Goal: Answer question/provide support: Share knowledge or assist other users

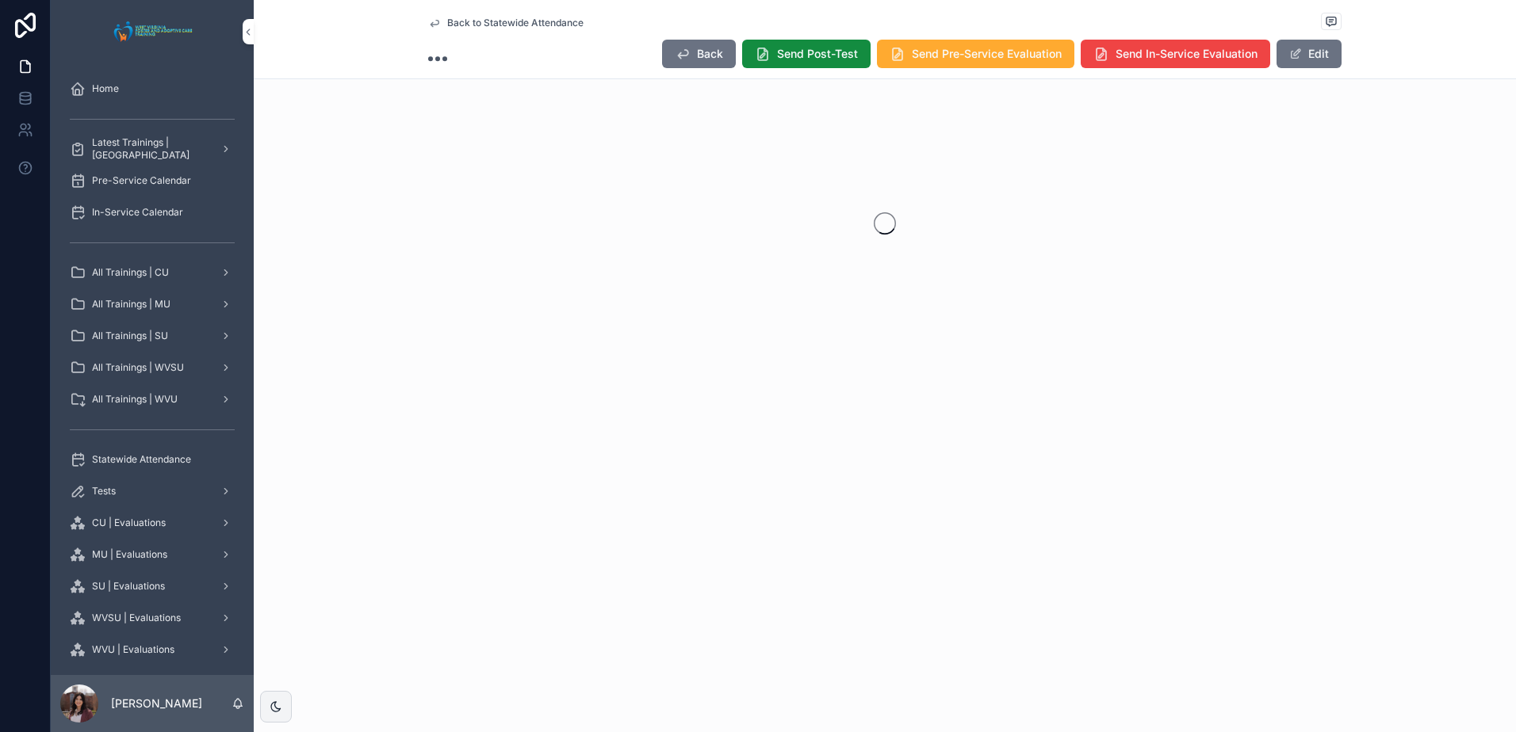
click at [501, 21] on span "Back to Statewide Attendance" at bounding box center [515, 23] width 136 height 13
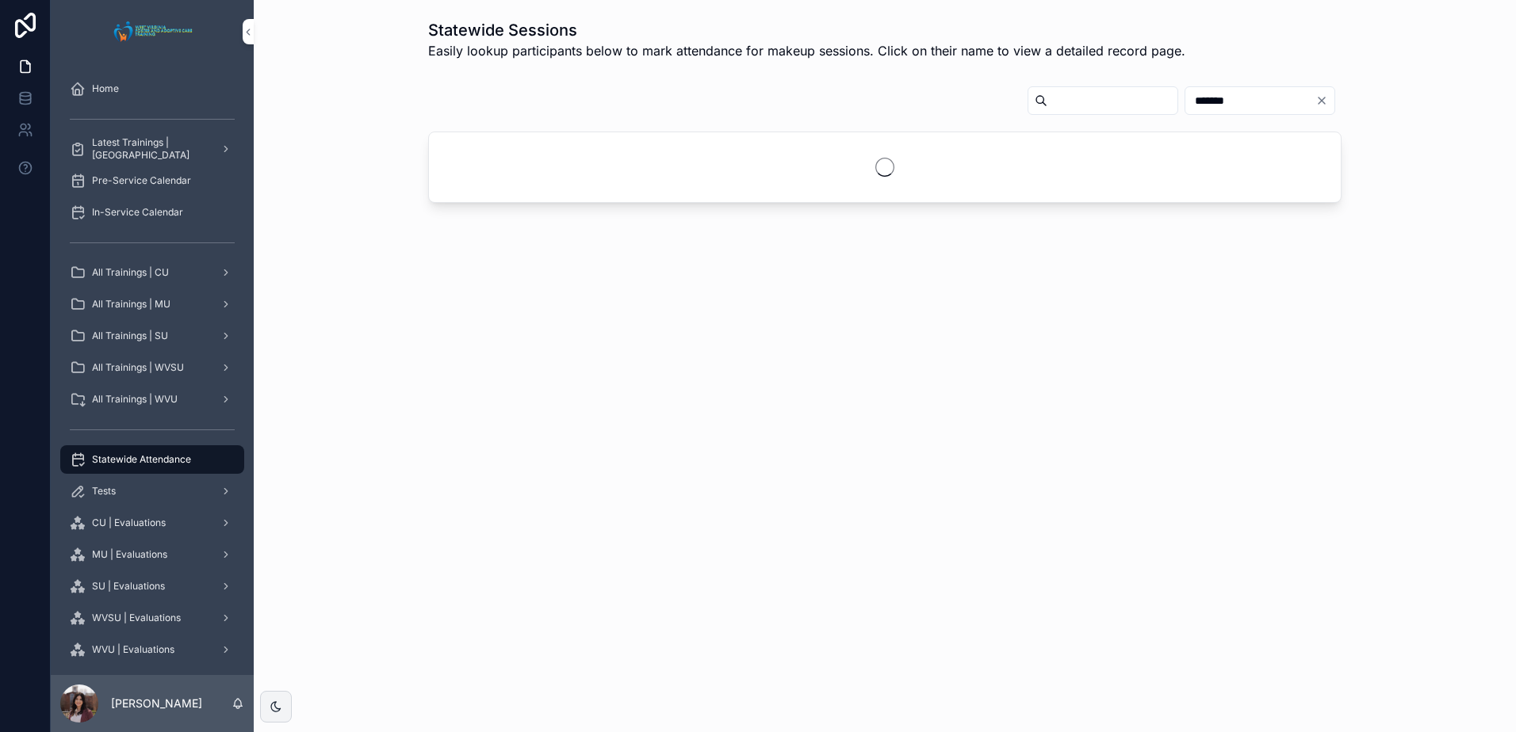
click at [1213, 101] on input "*******" at bounding box center [1250, 101] width 130 height 22
type input "*"
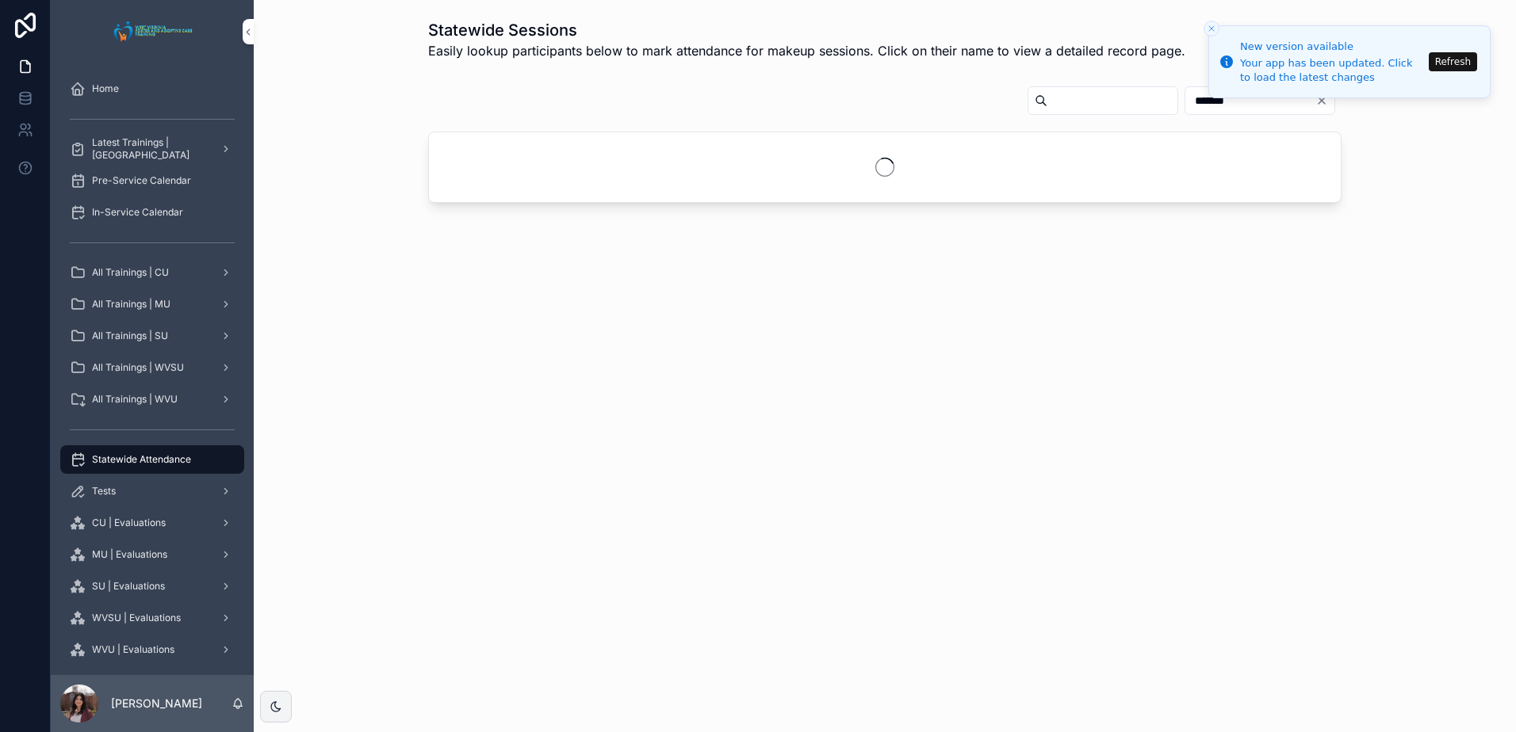
type input "*"
click at [1460, 63] on button "Refresh" at bounding box center [1453, 61] width 48 height 19
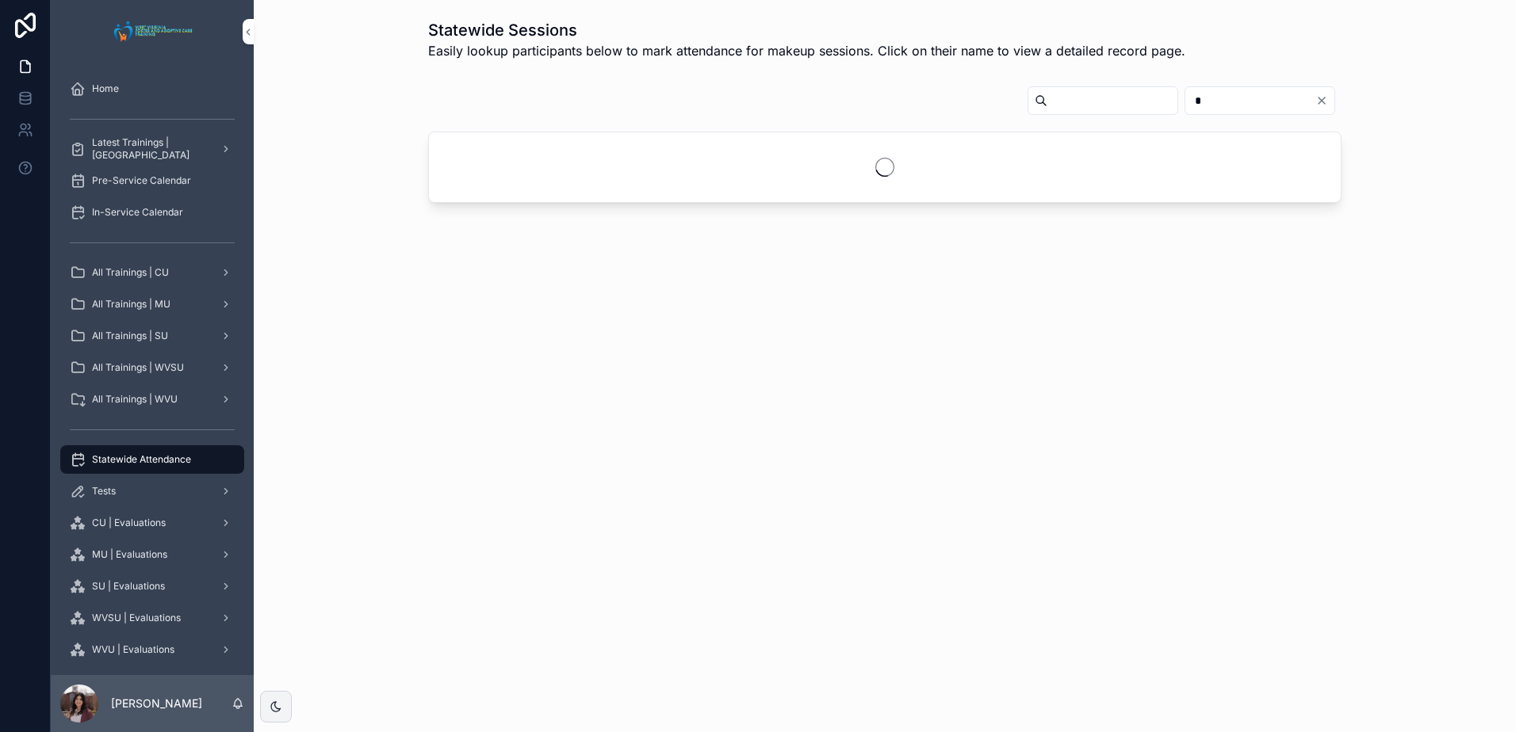
click at [1207, 98] on input "*" at bounding box center [1250, 101] width 130 height 22
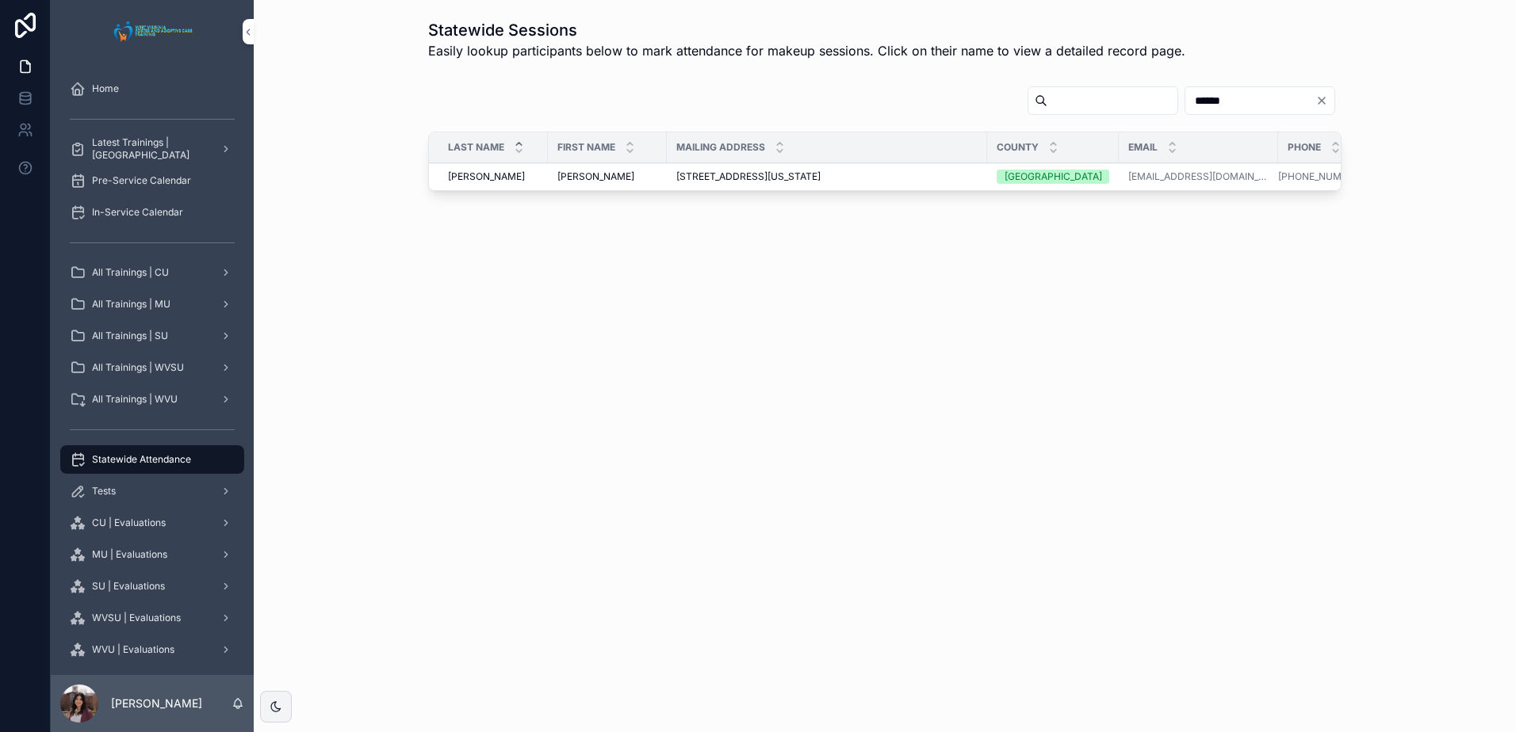
type input "******"
click at [580, 180] on span "[PERSON_NAME]" at bounding box center [595, 176] width 77 height 13
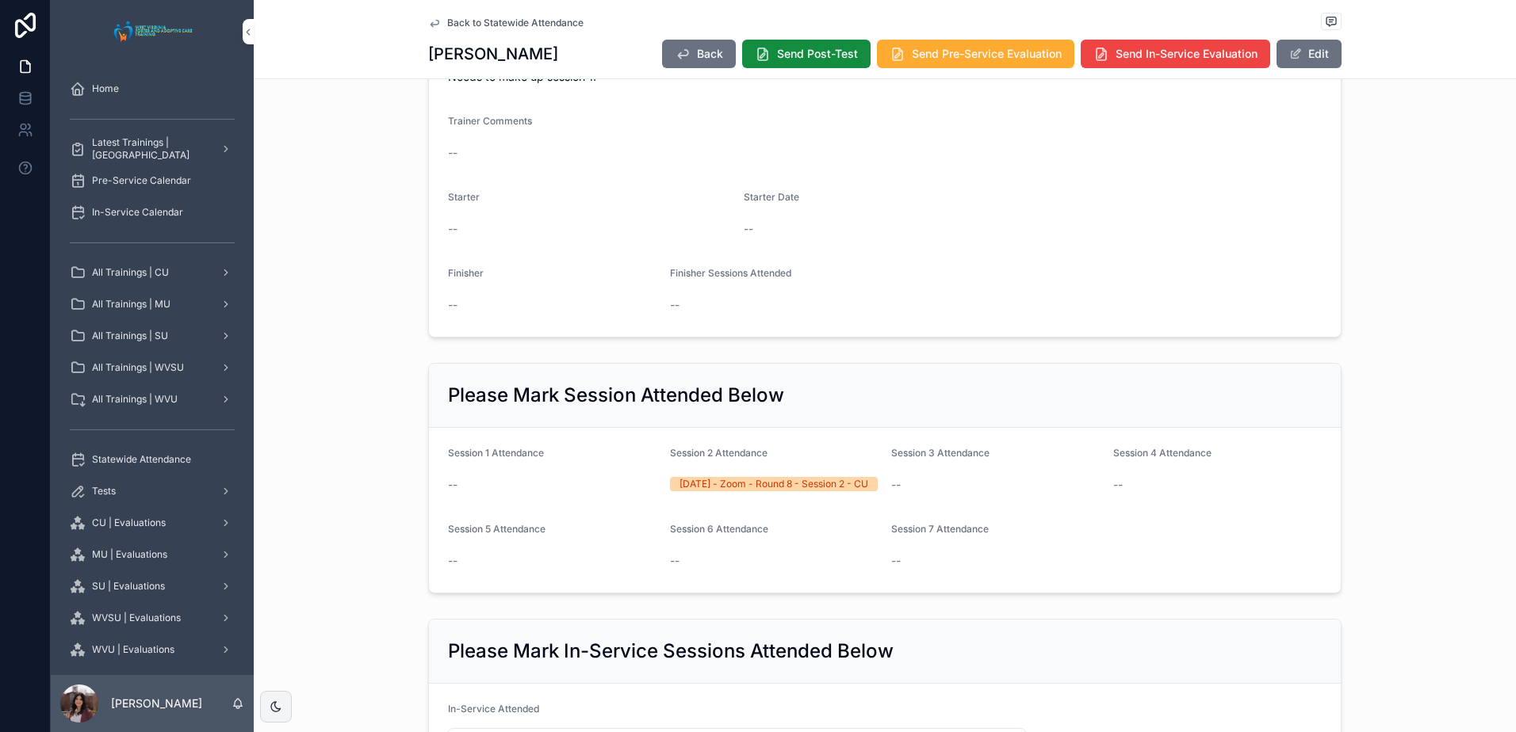
scroll to position [476, 0]
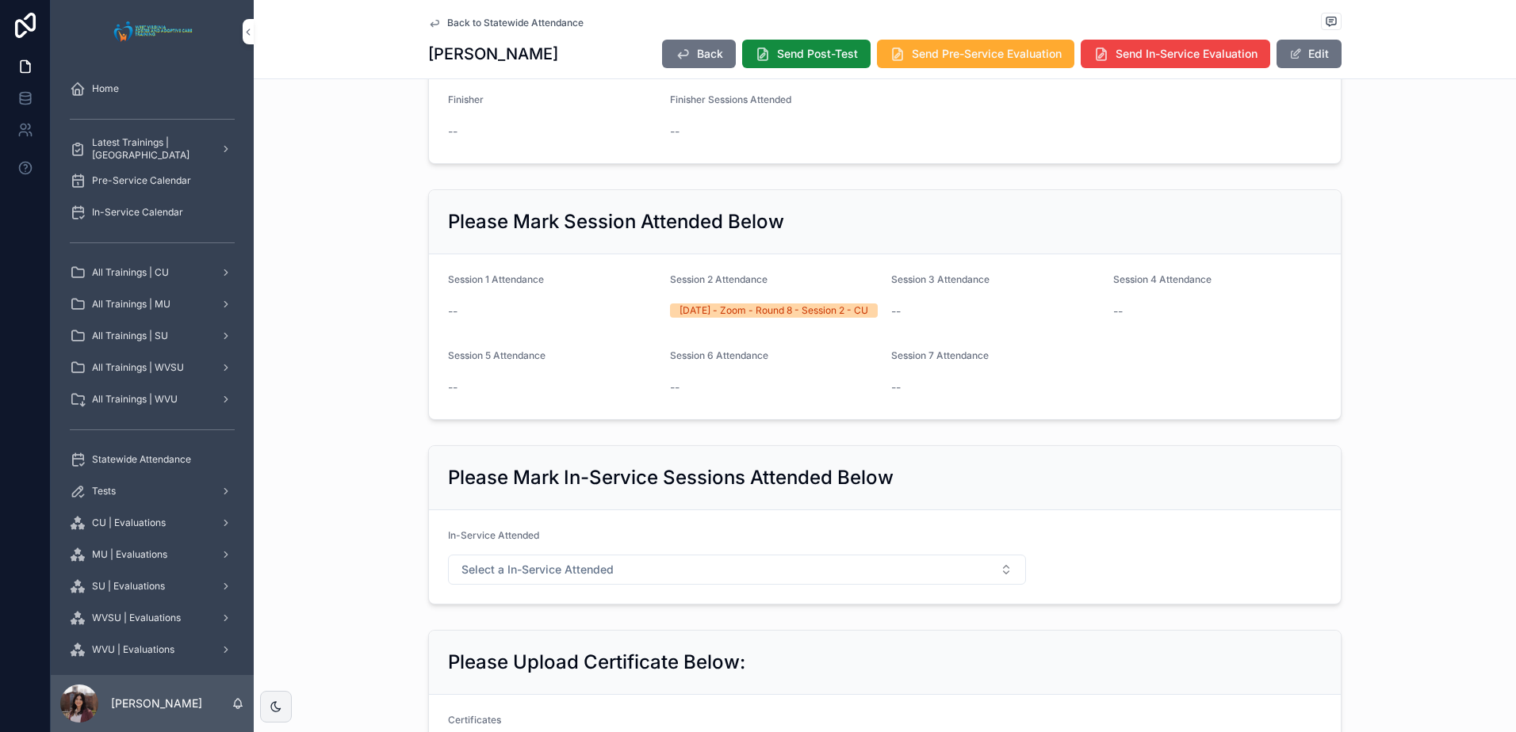
click at [495, 21] on span "Back to Statewide Attendance" at bounding box center [515, 23] width 136 height 13
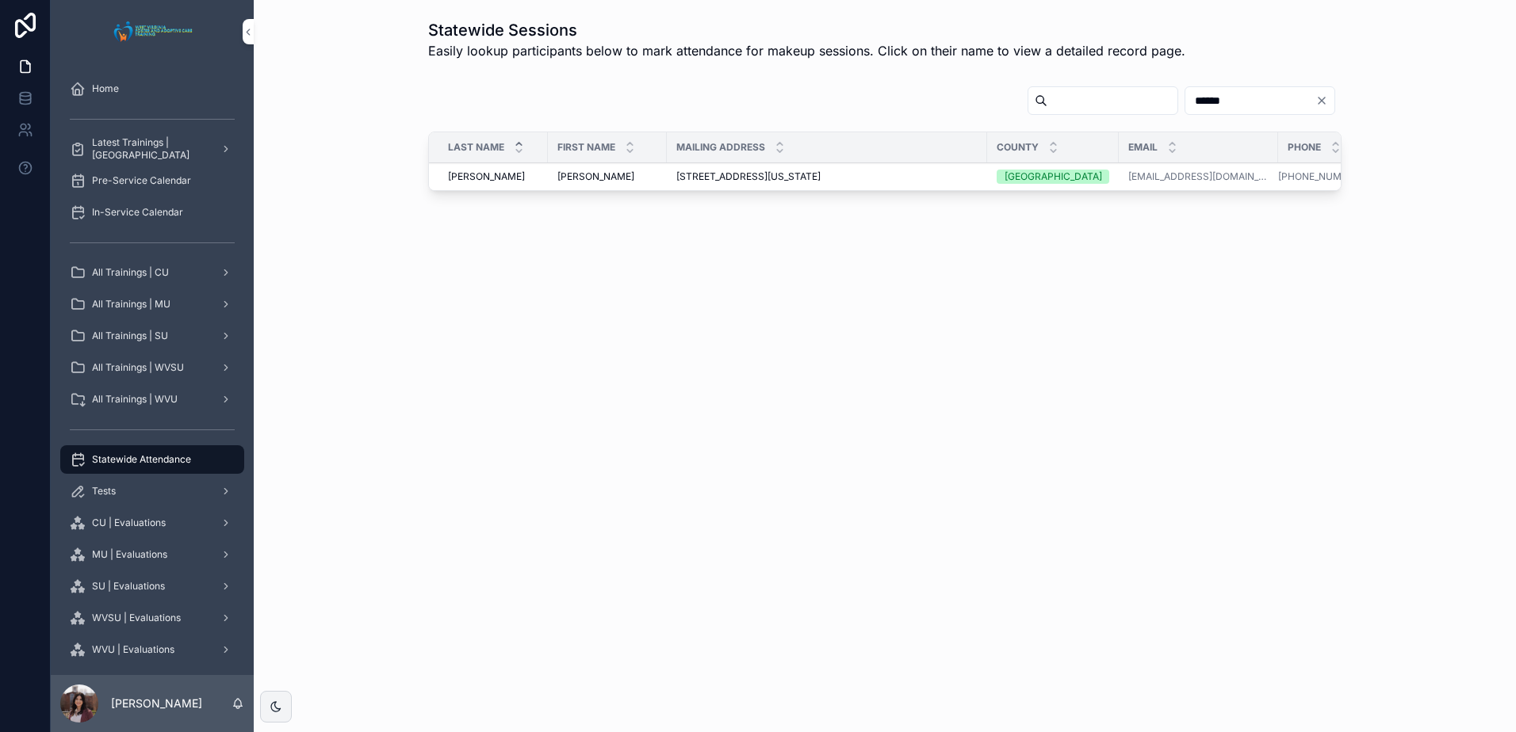
click at [1211, 99] on input "******" at bounding box center [1250, 101] width 130 height 22
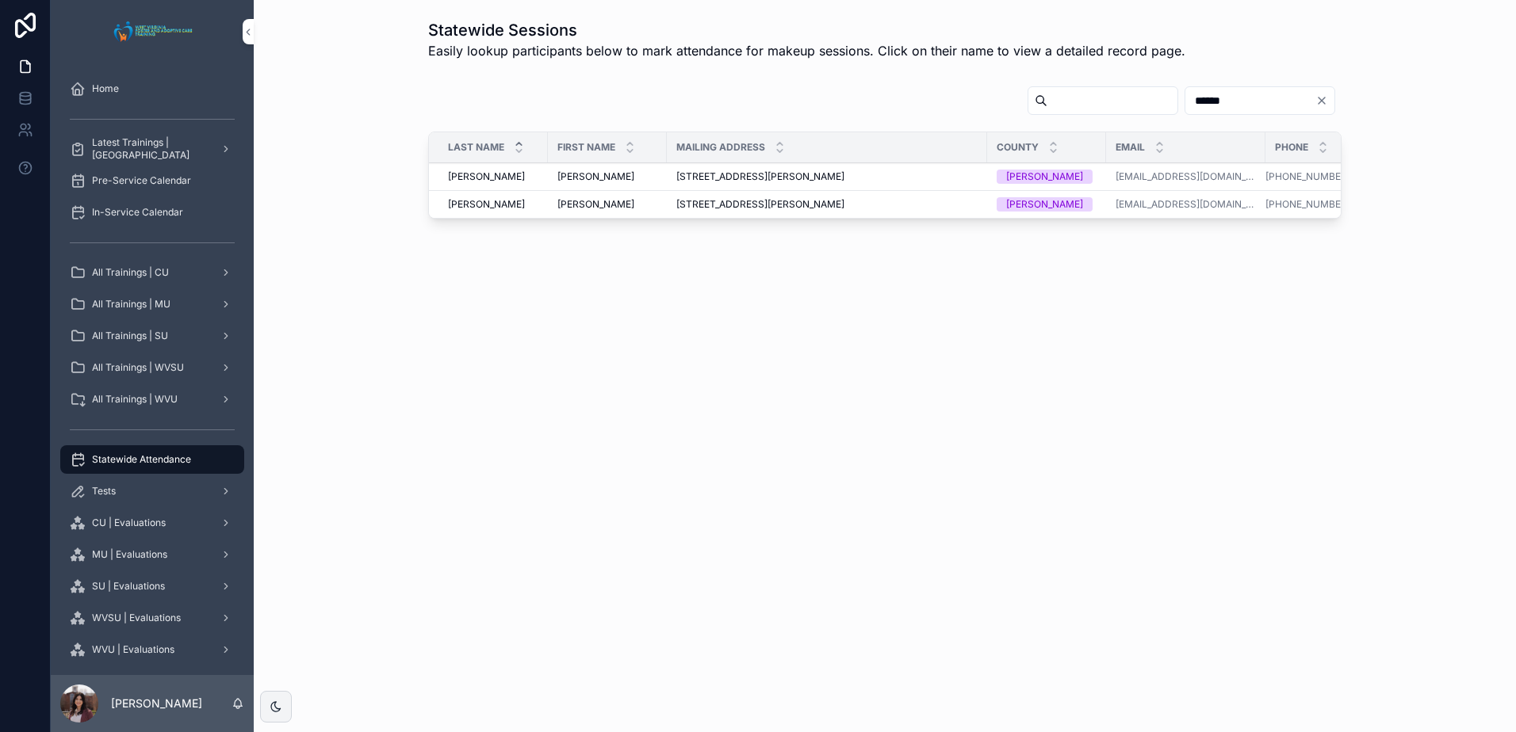
type input "******"
click at [562, 178] on span "[PERSON_NAME]" at bounding box center [595, 176] width 77 height 13
click at [554, 204] on td "[PERSON_NAME] [PERSON_NAME]" at bounding box center [607, 205] width 119 height 28
click at [562, 204] on span "[PERSON_NAME]" at bounding box center [595, 204] width 77 height 13
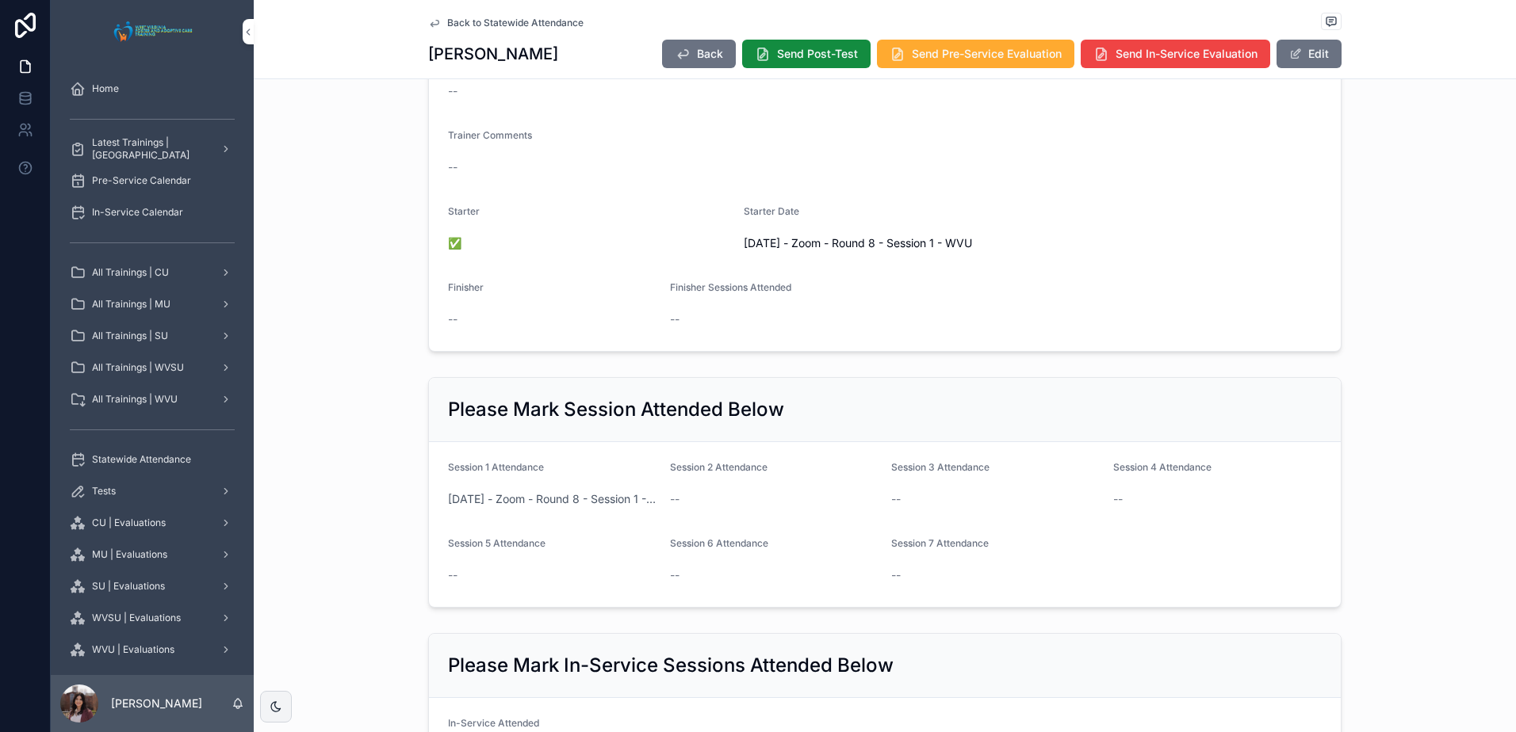
scroll to position [159, 0]
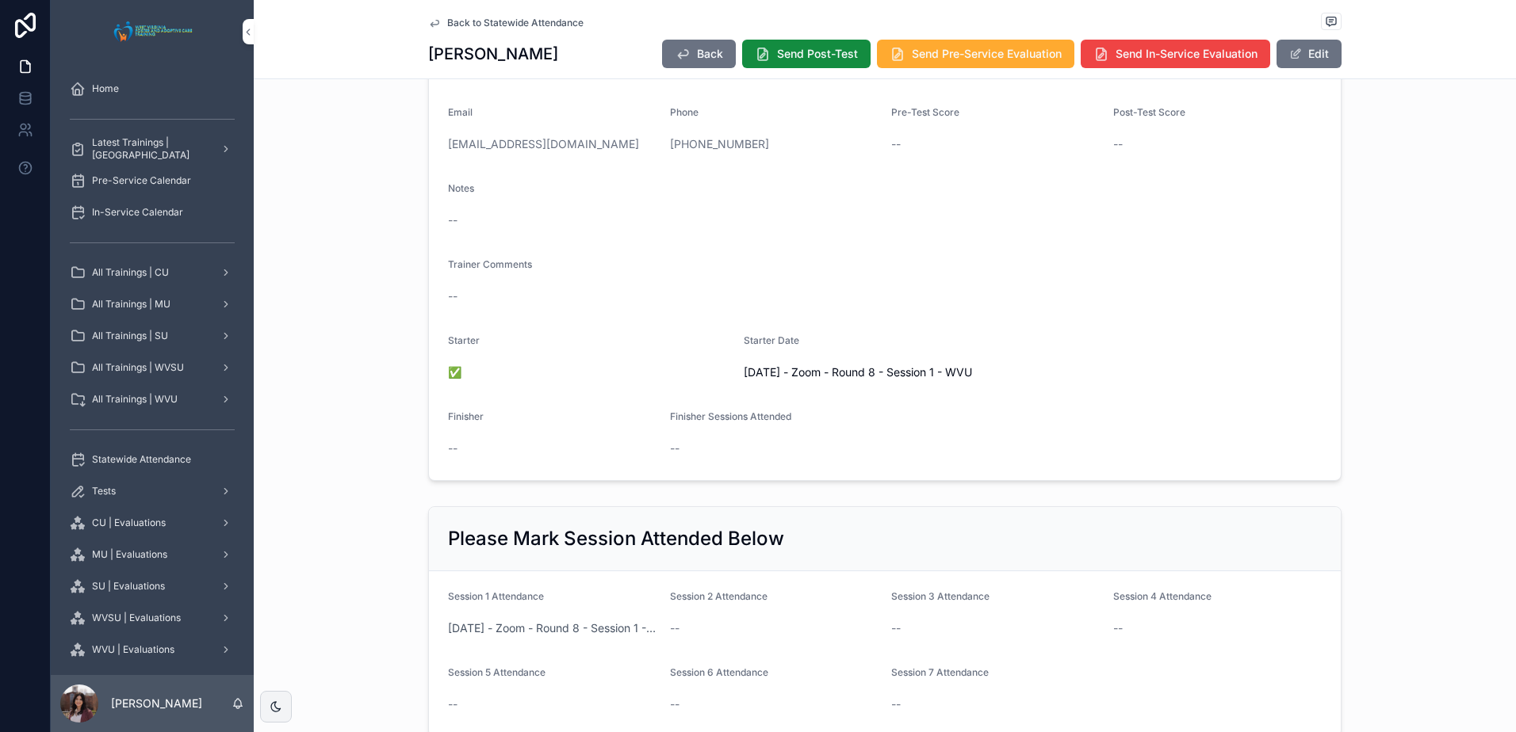
click at [496, 25] on span "Back to Statewide Attendance" at bounding box center [515, 23] width 136 height 13
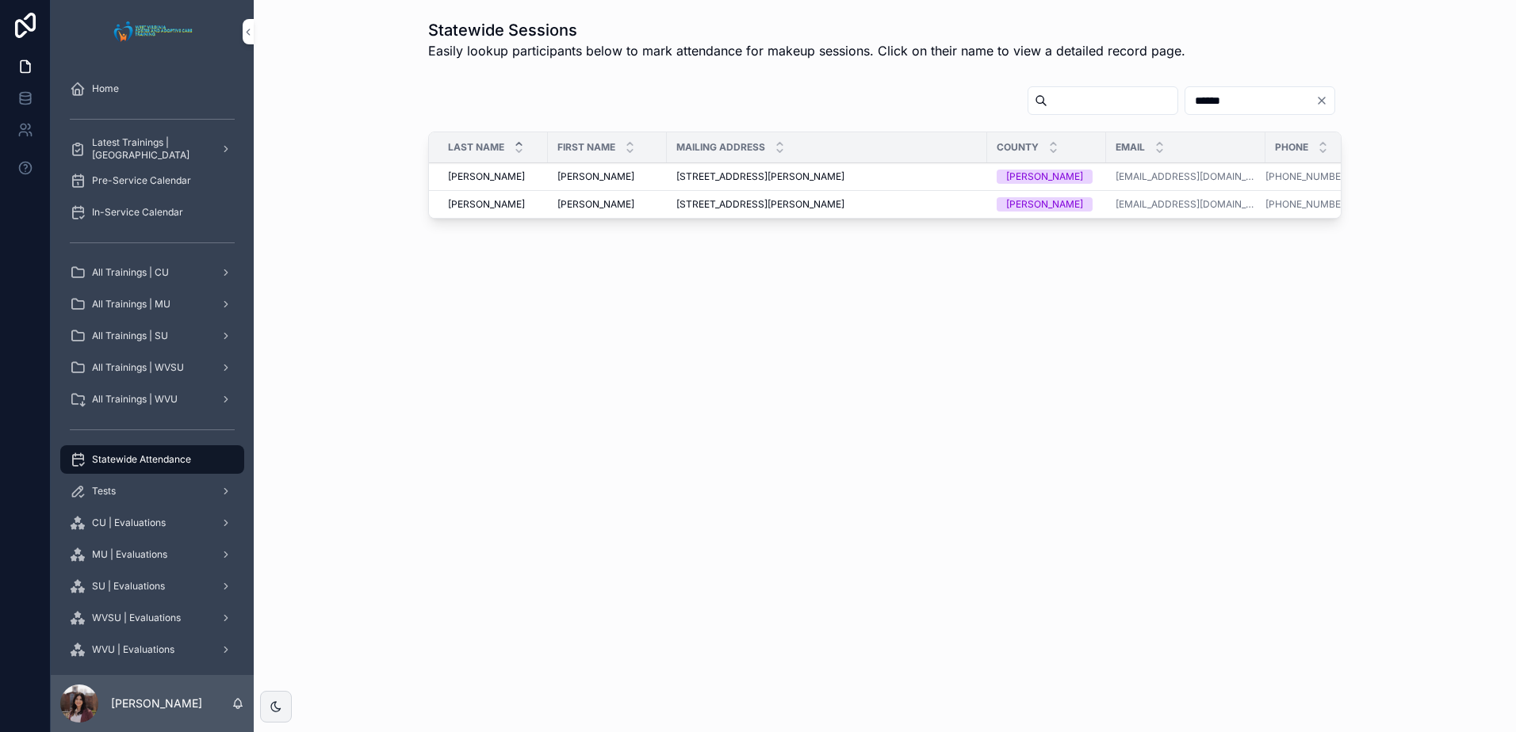
click at [1216, 101] on input "******" at bounding box center [1250, 101] width 130 height 22
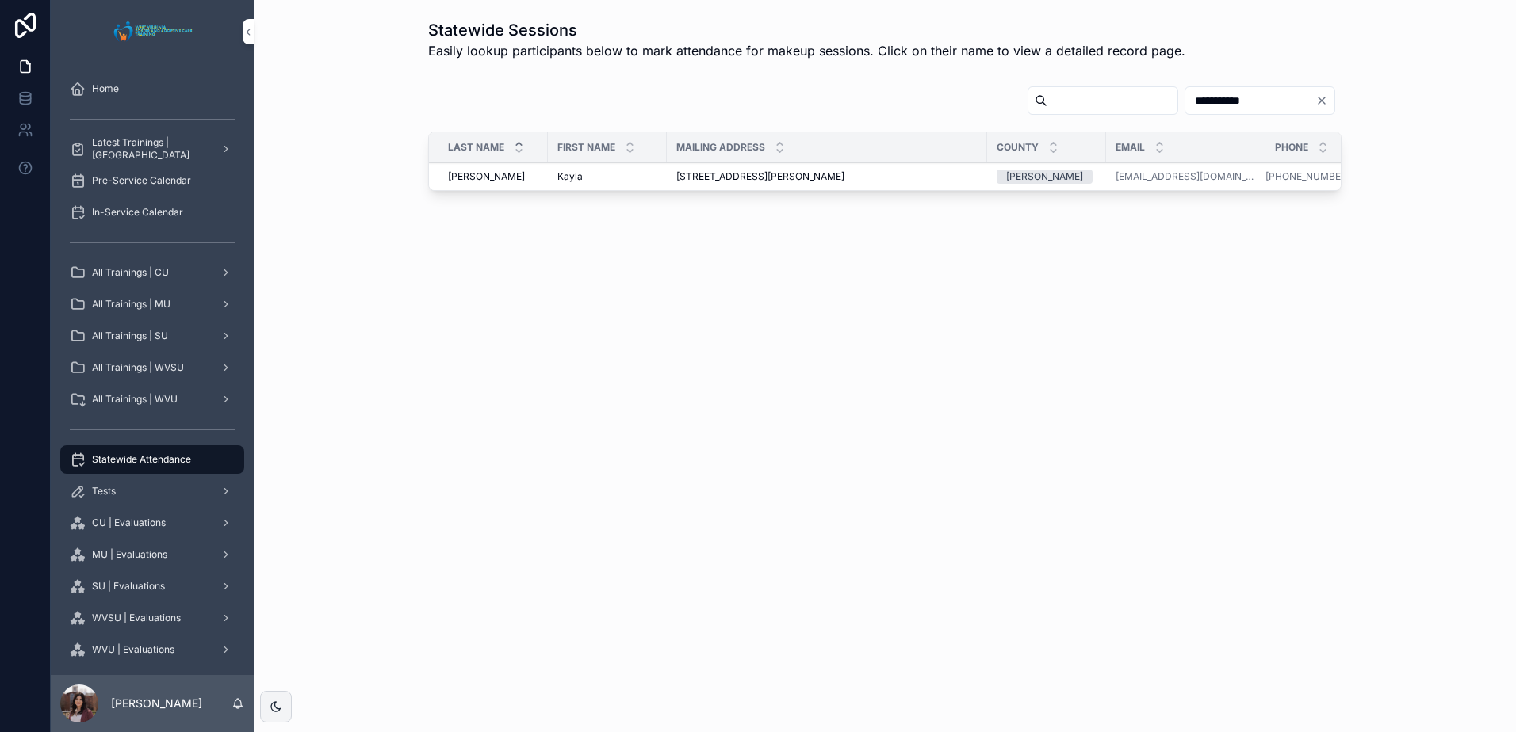
type input "**********"
click at [561, 181] on span "Kayla" at bounding box center [569, 176] width 25 height 13
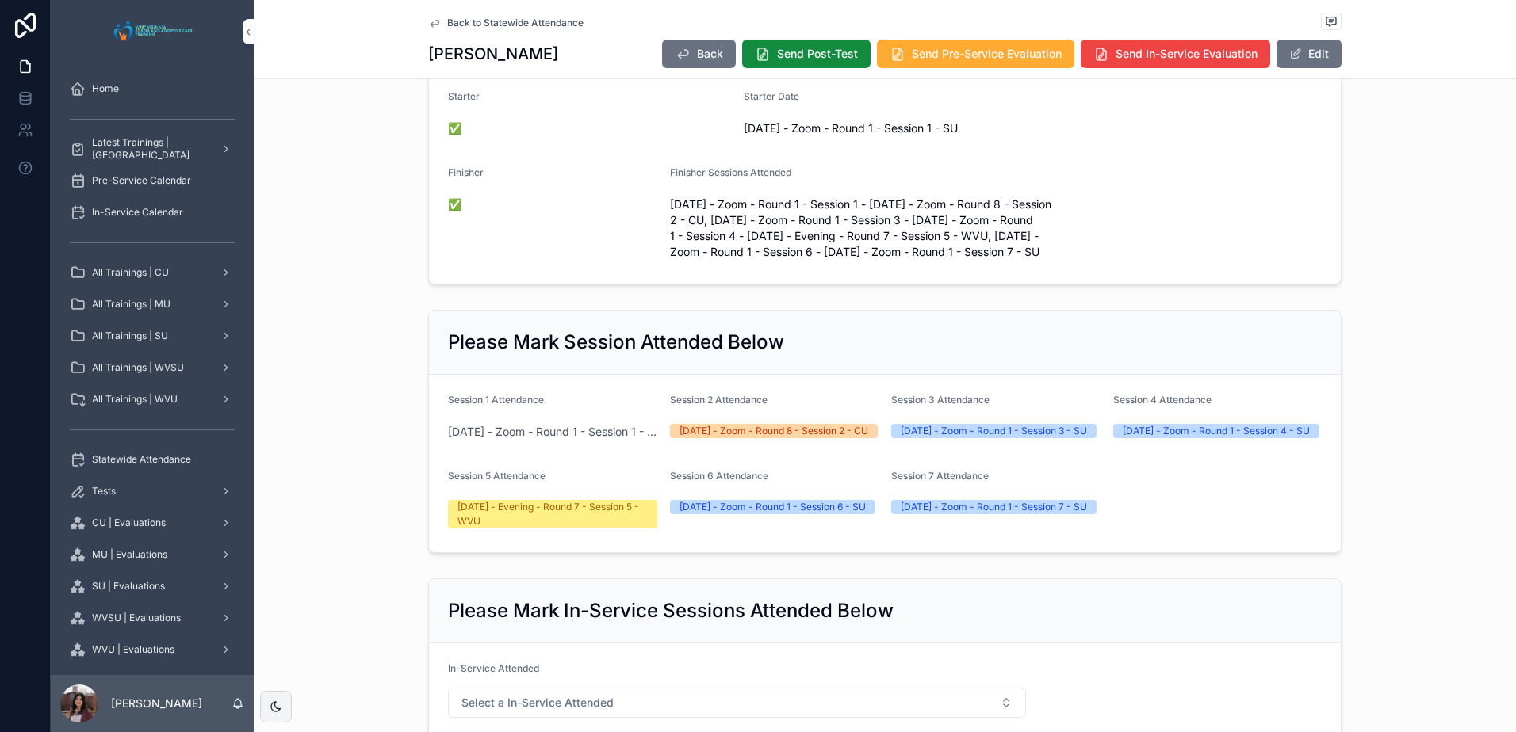
scroll to position [396, 0]
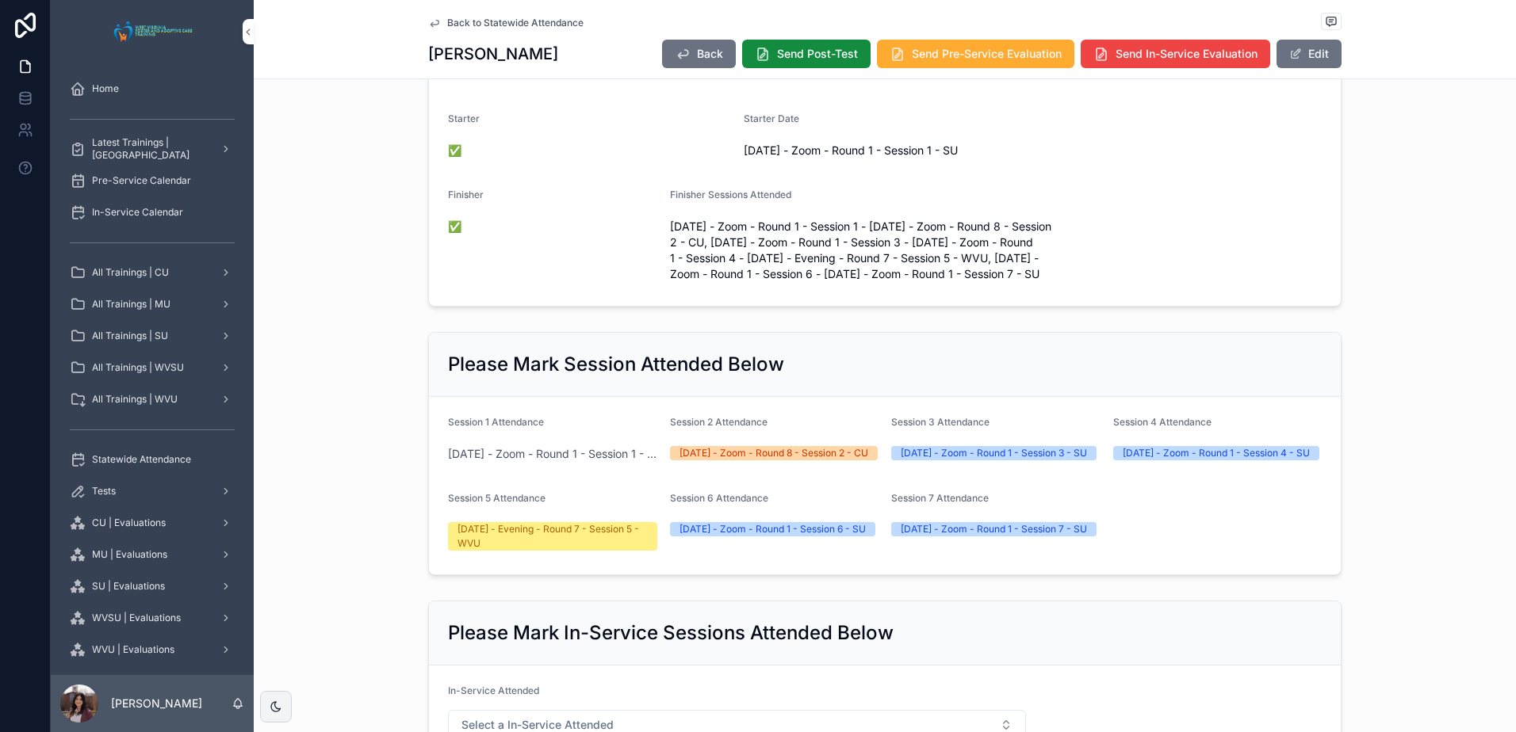
click at [469, 24] on span "Back to Statewide Attendance" at bounding box center [515, 23] width 136 height 13
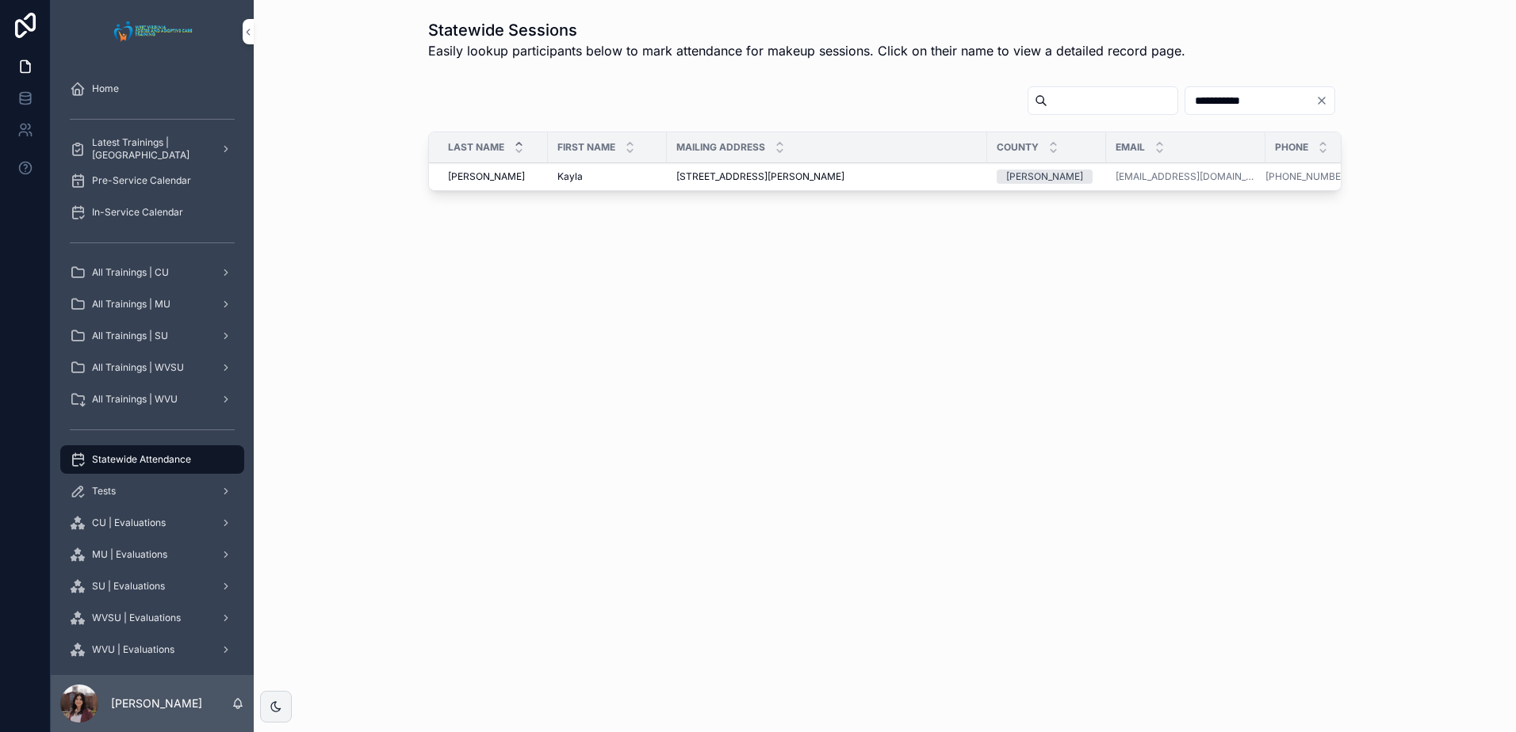
click at [1226, 97] on input "**********" at bounding box center [1250, 101] width 130 height 22
type input "**********"
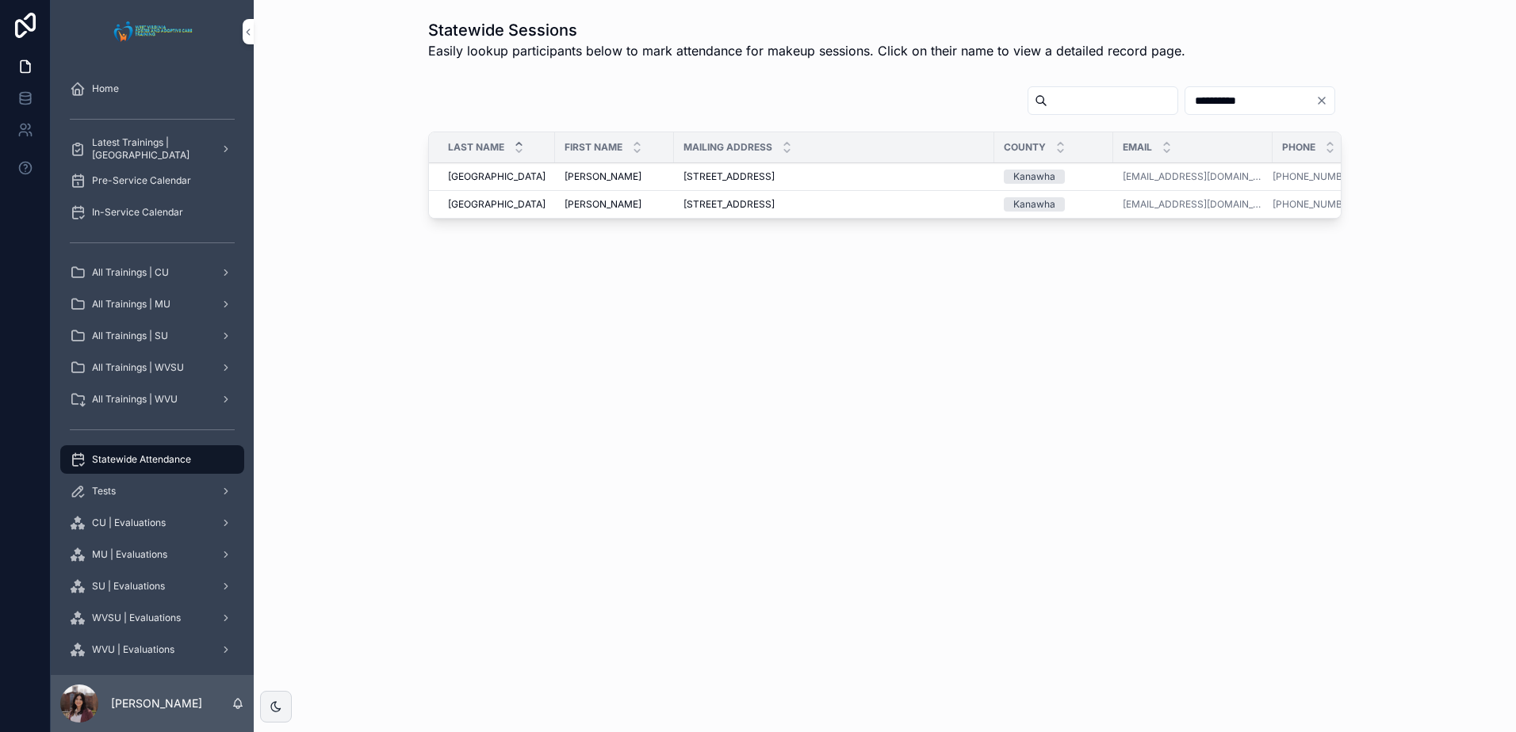
click at [575, 178] on span "[PERSON_NAME]" at bounding box center [602, 176] width 77 height 13
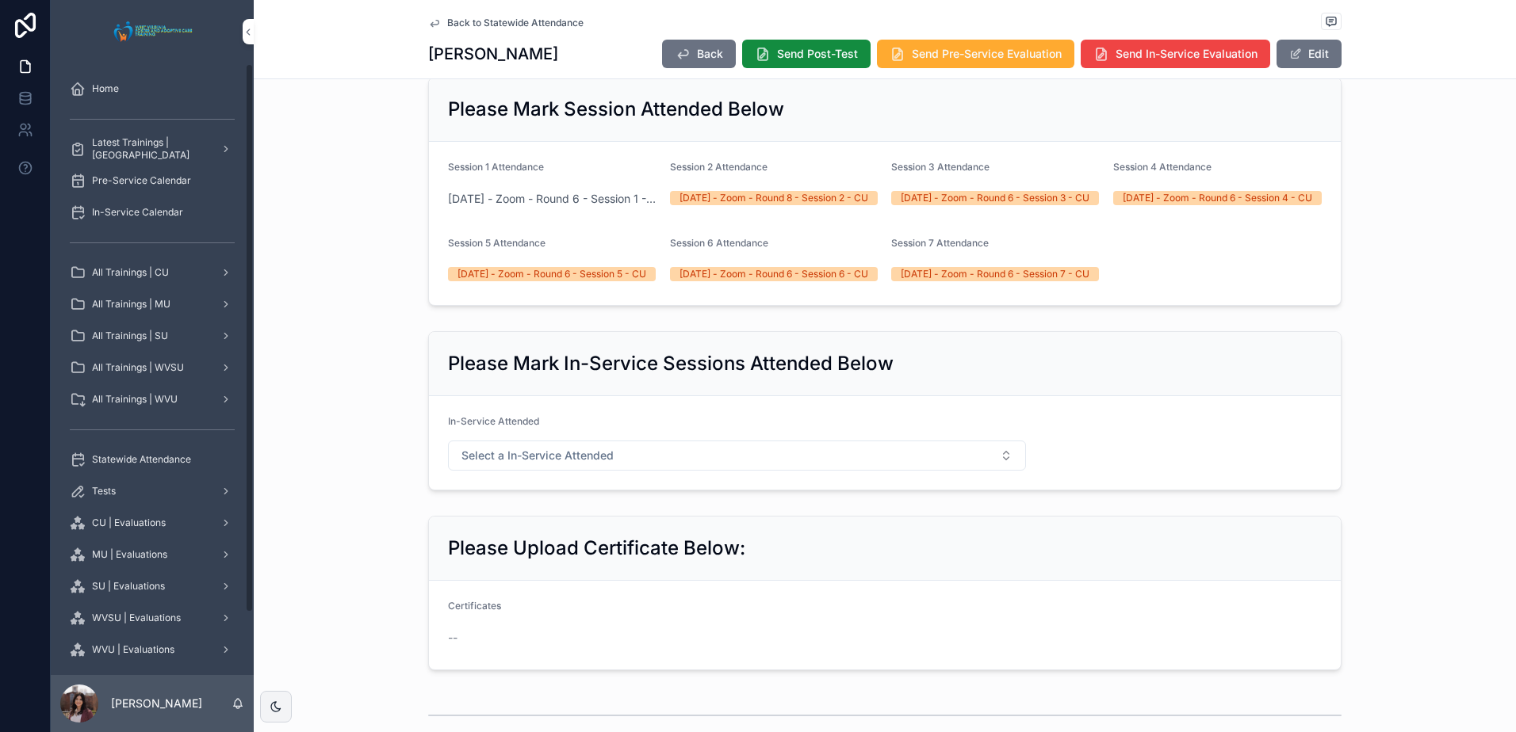
scroll to position [793, 0]
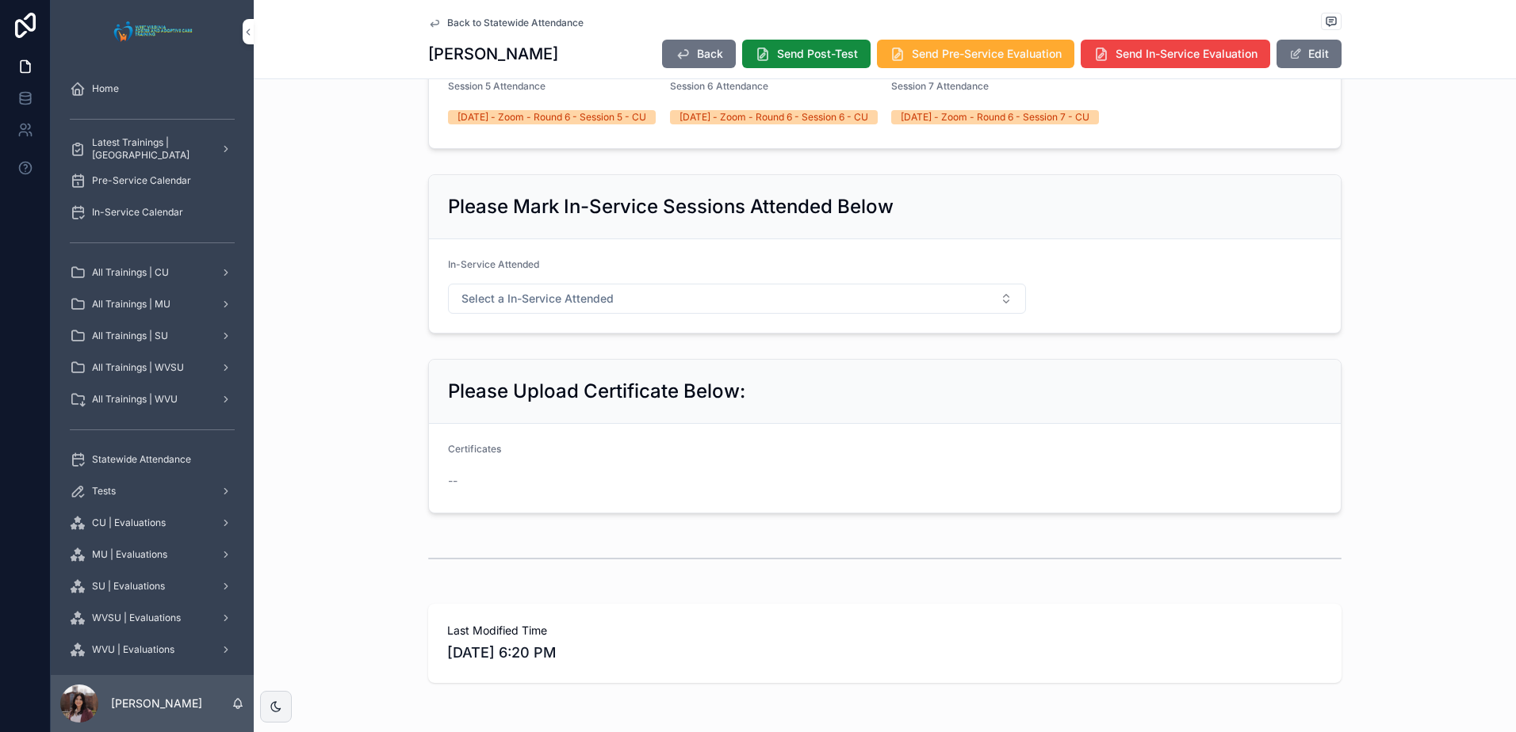
drag, startPoint x: 1315, startPoint y: 65, endPoint x: 1279, endPoint y: 124, distance: 69.3
click at [1315, 65] on button "Edit" at bounding box center [1308, 54] width 65 height 29
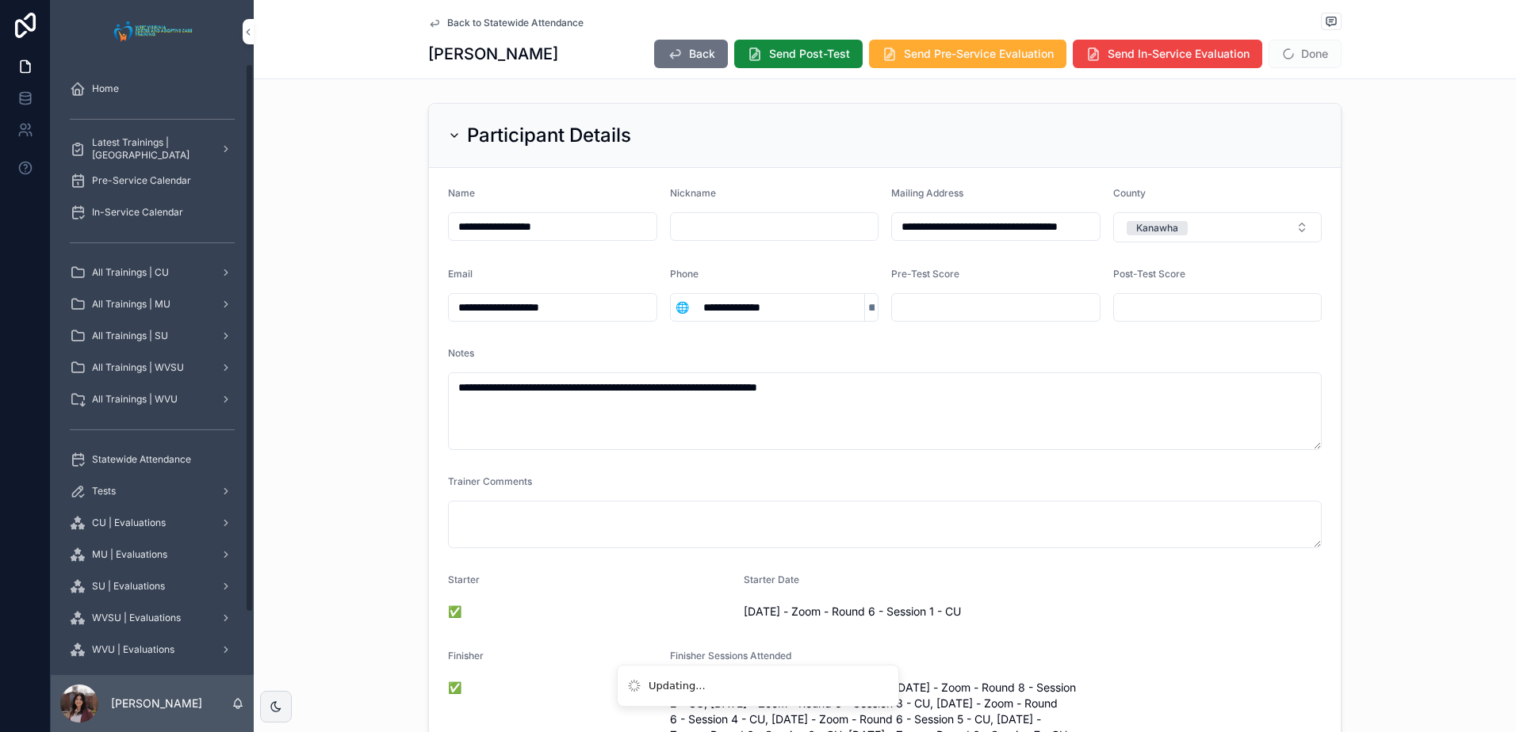
scroll to position [0, 0]
click at [1309, 56] on button "Done" at bounding box center [1304, 54] width 73 height 29
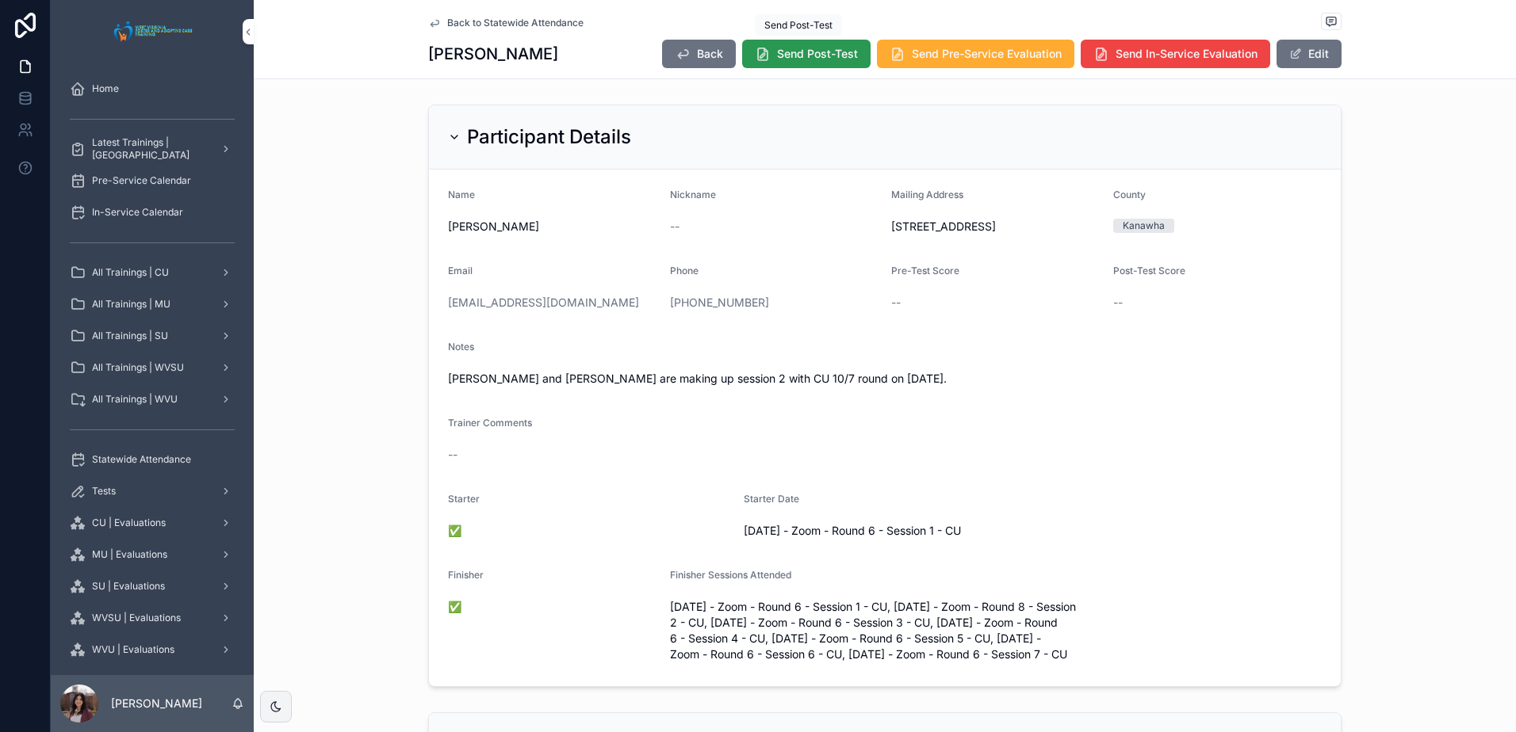
click at [803, 58] on span "Send Post-Test" at bounding box center [817, 54] width 81 height 16
click at [928, 55] on span "Send Pre-Service Evaluation" at bounding box center [987, 54] width 150 height 16
click at [563, 19] on span "Back to Statewide Attendance" at bounding box center [515, 23] width 136 height 13
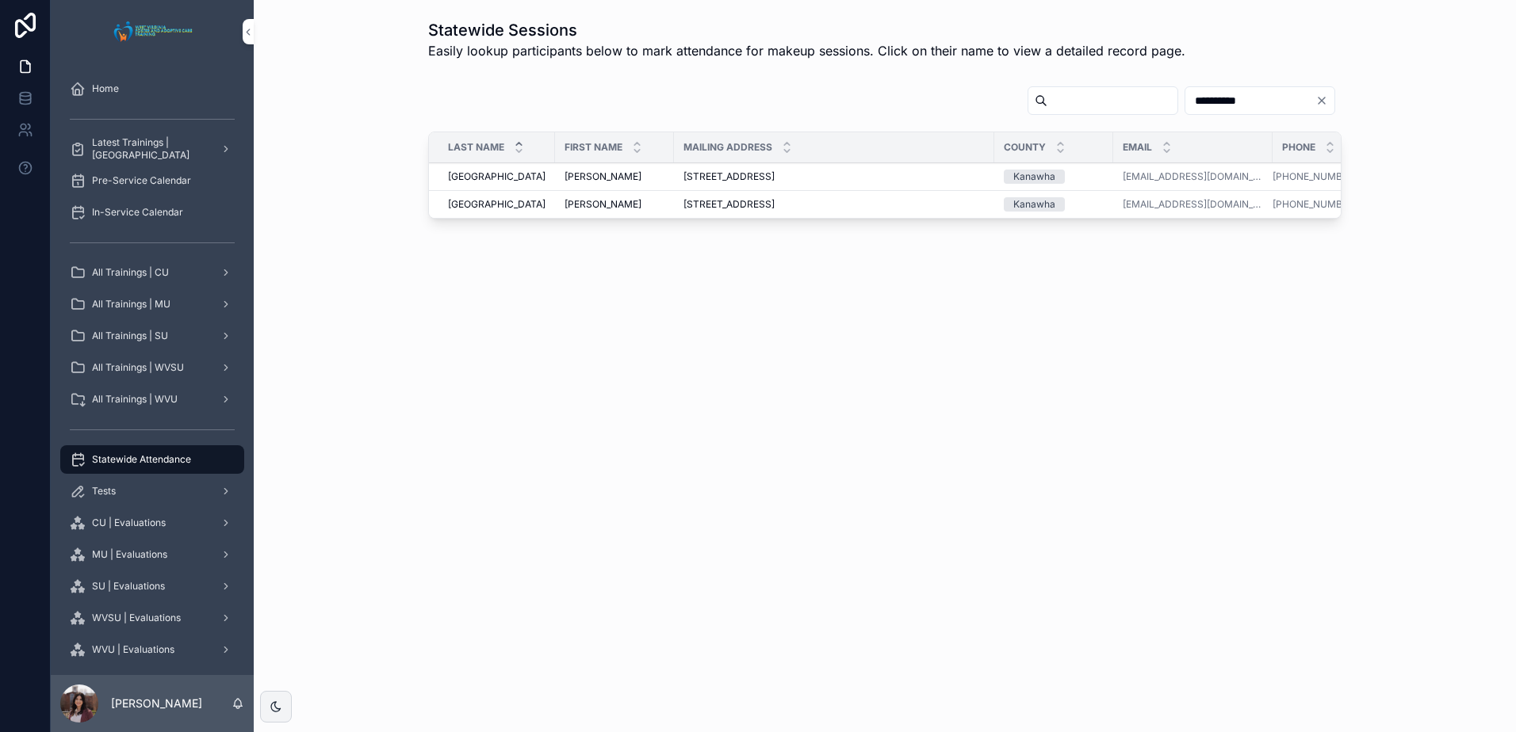
click at [564, 205] on span "[PERSON_NAME]" at bounding box center [602, 204] width 77 height 13
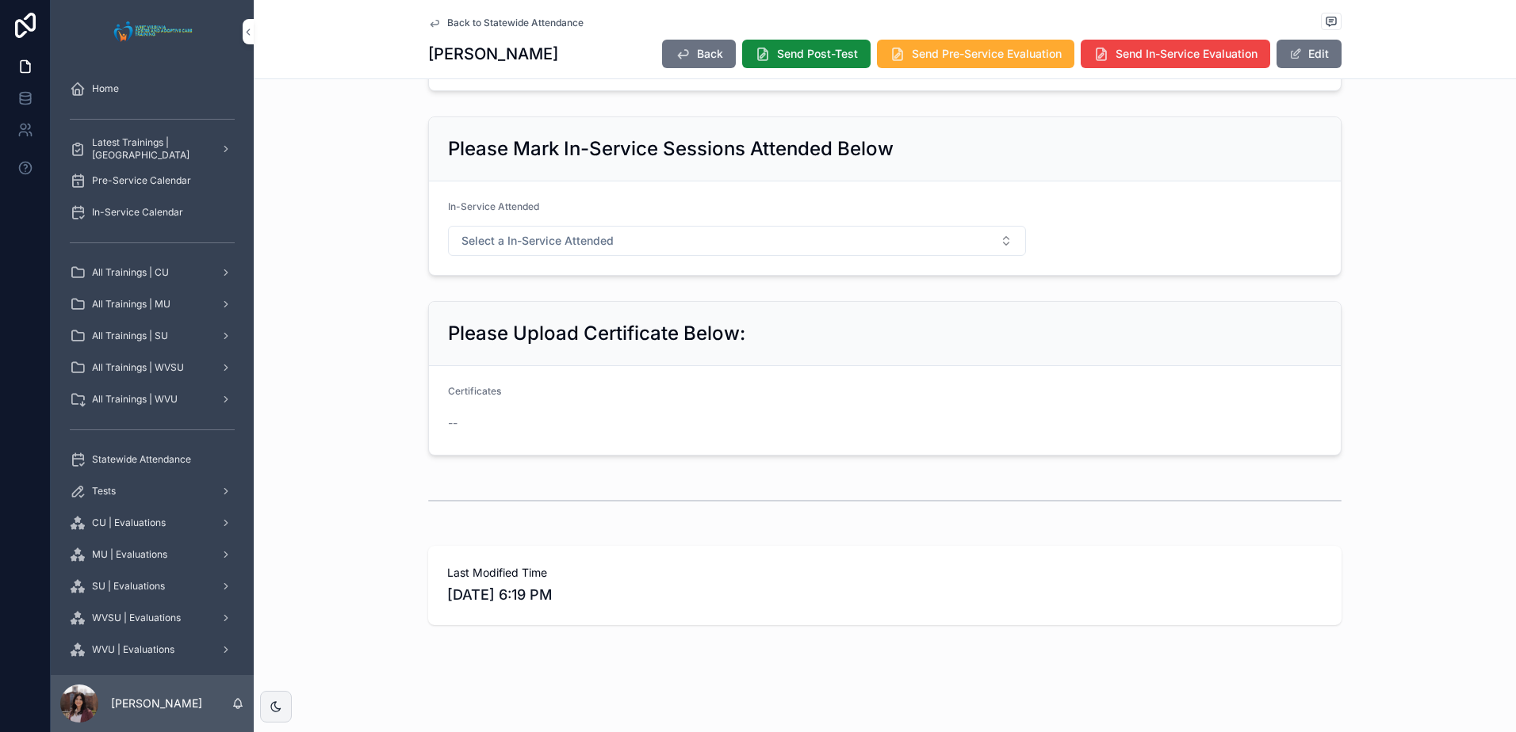
scroll to position [910, 0]
drag, startPoint x: 1306, startPoint y: 59, endPoint x: 1208, endPoint y: 114, distance: 112.5
click at [1306, 59] on button "Edit" at bounding box center [1308, 54] width 65 height 29
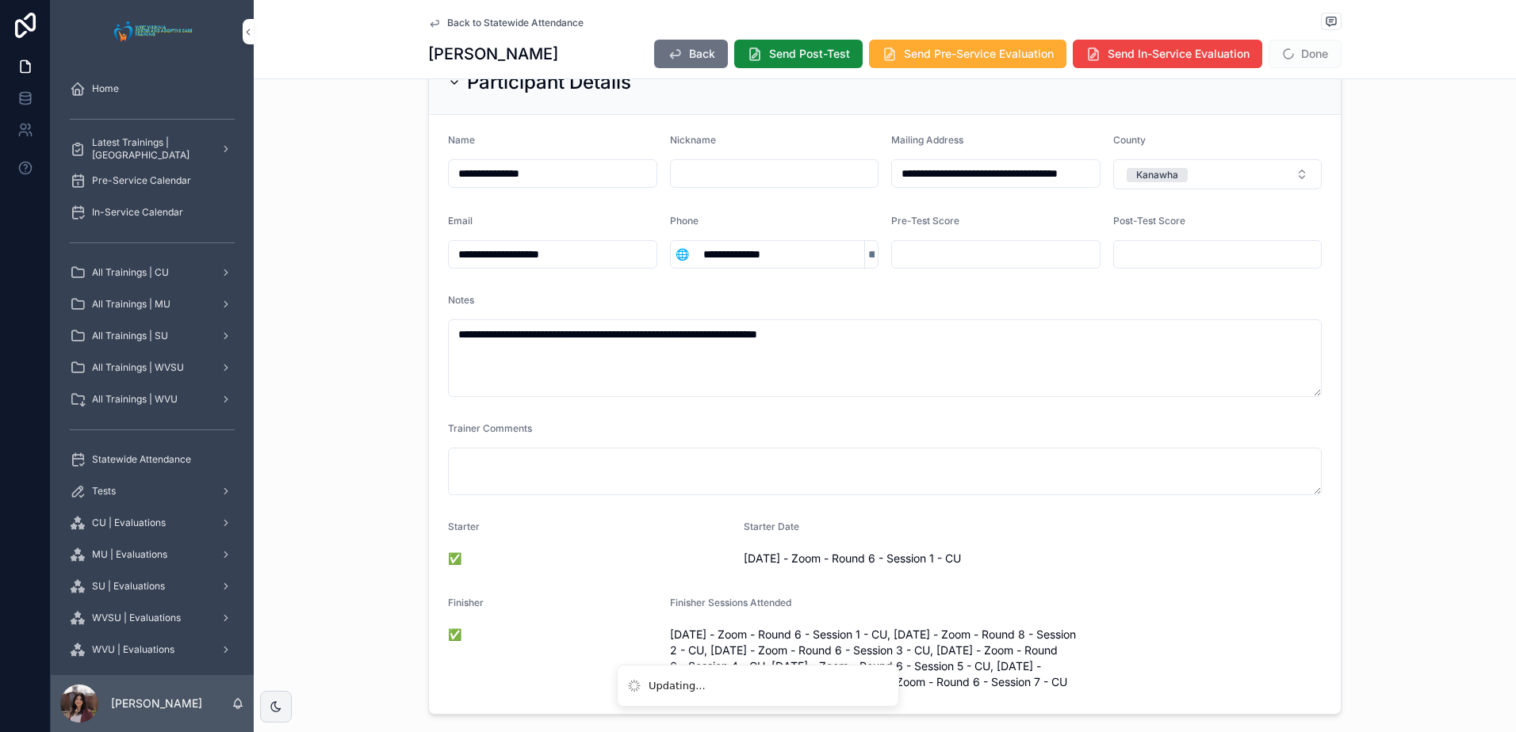
scroll to position [0, 0]
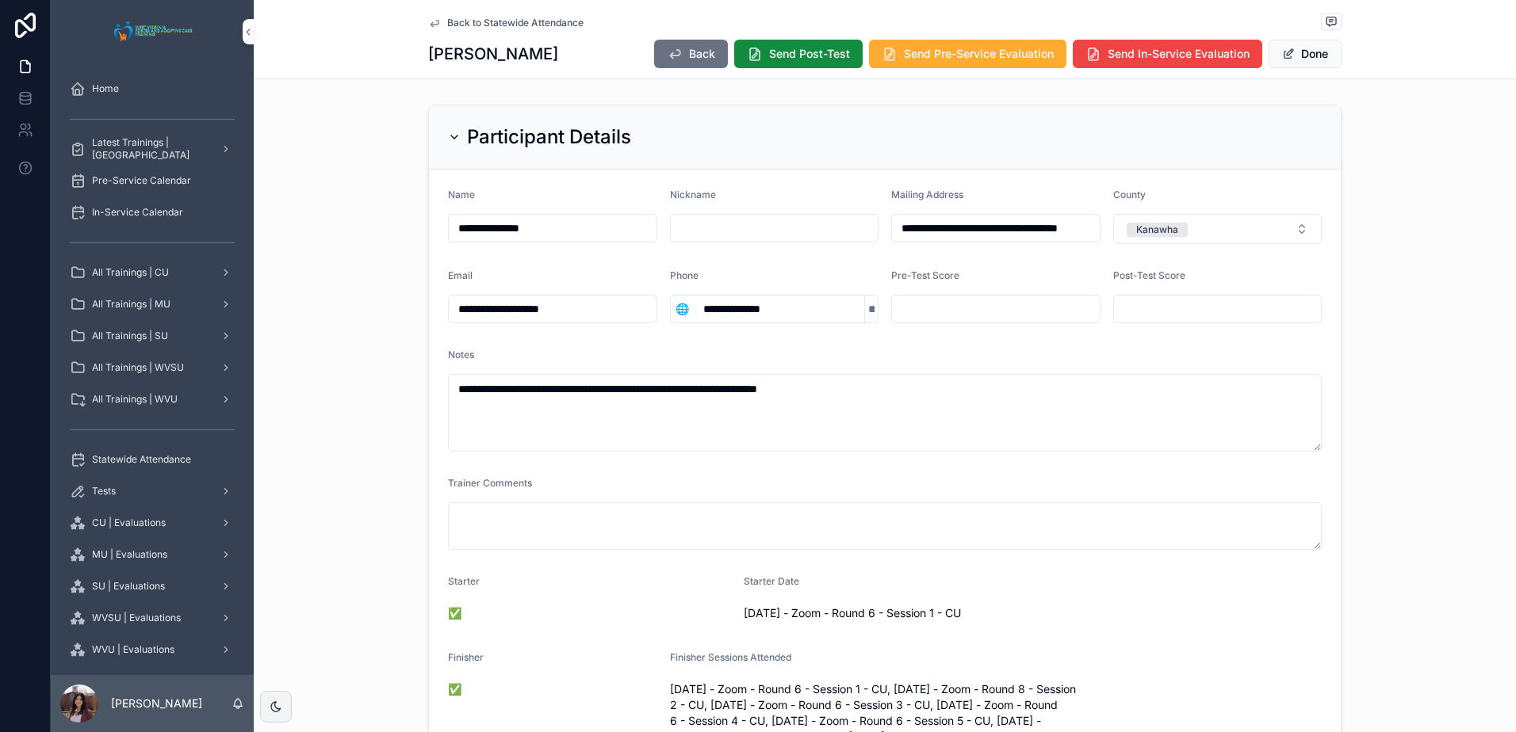
click at [1307, 68] on div "Back Send Post-Test Send Pre-Service Evaluation Send In-Service Evaluation Done" at bounding box center [991, 54] width 700 height 30
click at [1306, 61] on button "Done" at bounding box center [1304, 54] width 73 height 29
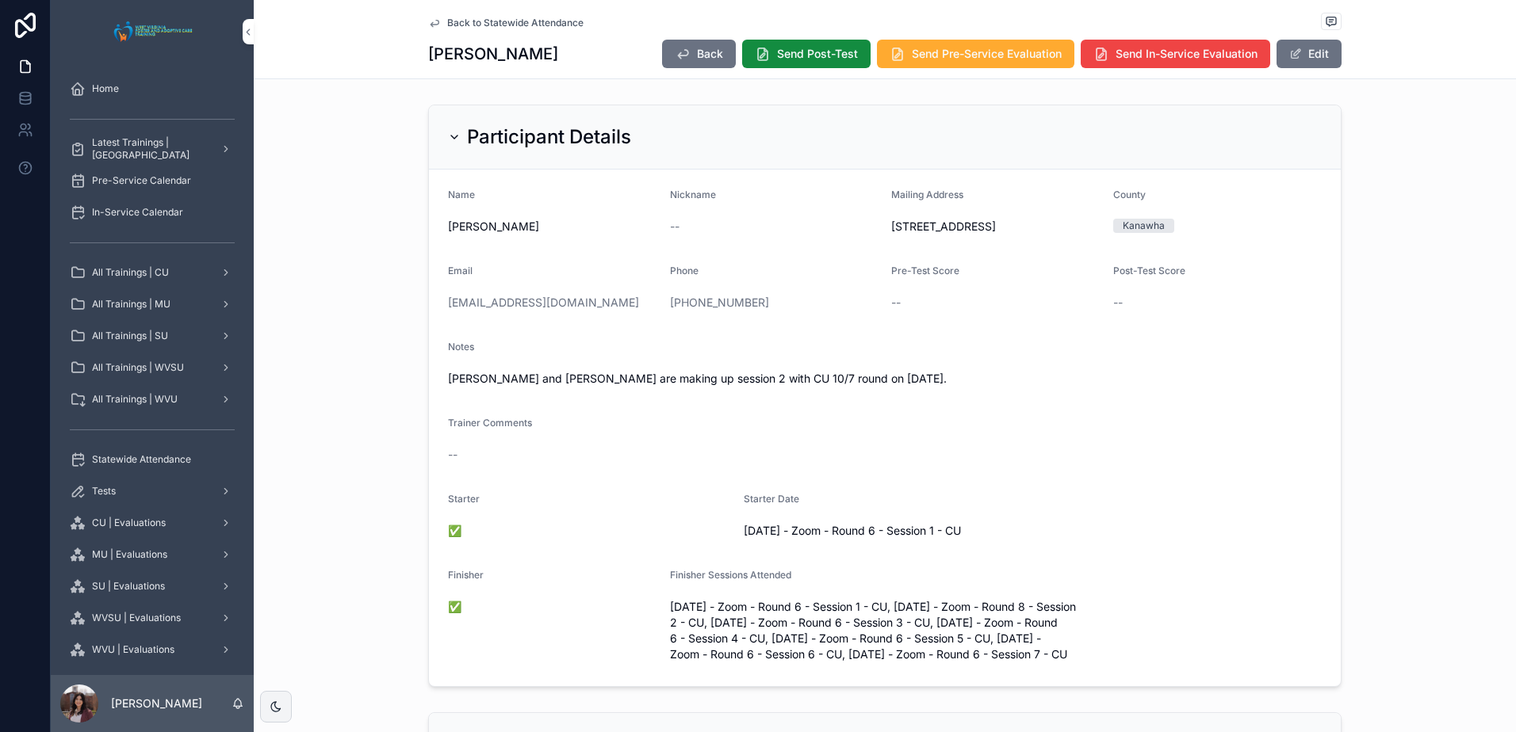
click at [1346, 351] on div "Participant Details Name [PERSON_NAME] Nickname -- Mailing Address [STREET_ADDR…" at bounding box center [885, 395] width 1262 height 595
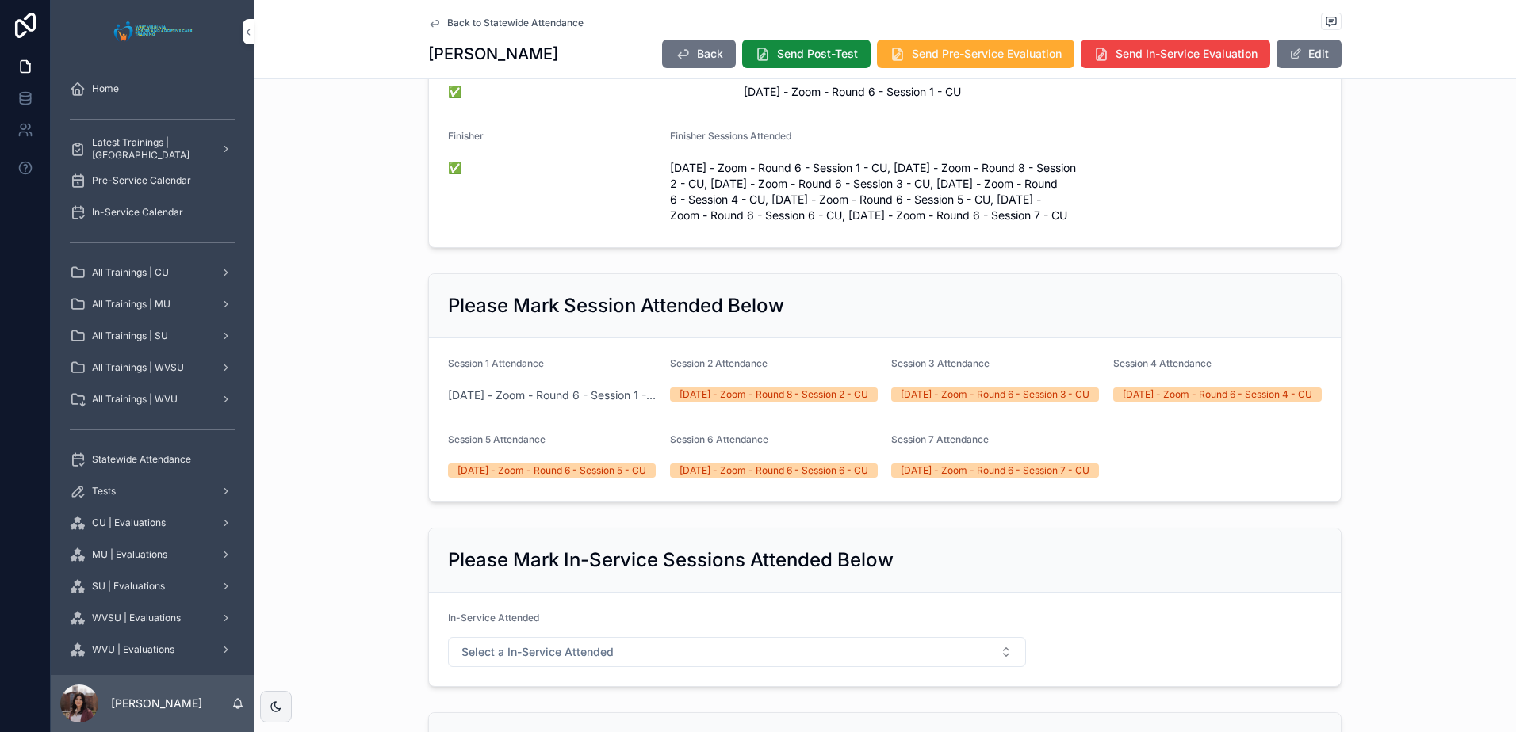
scroll to position [317, 0]
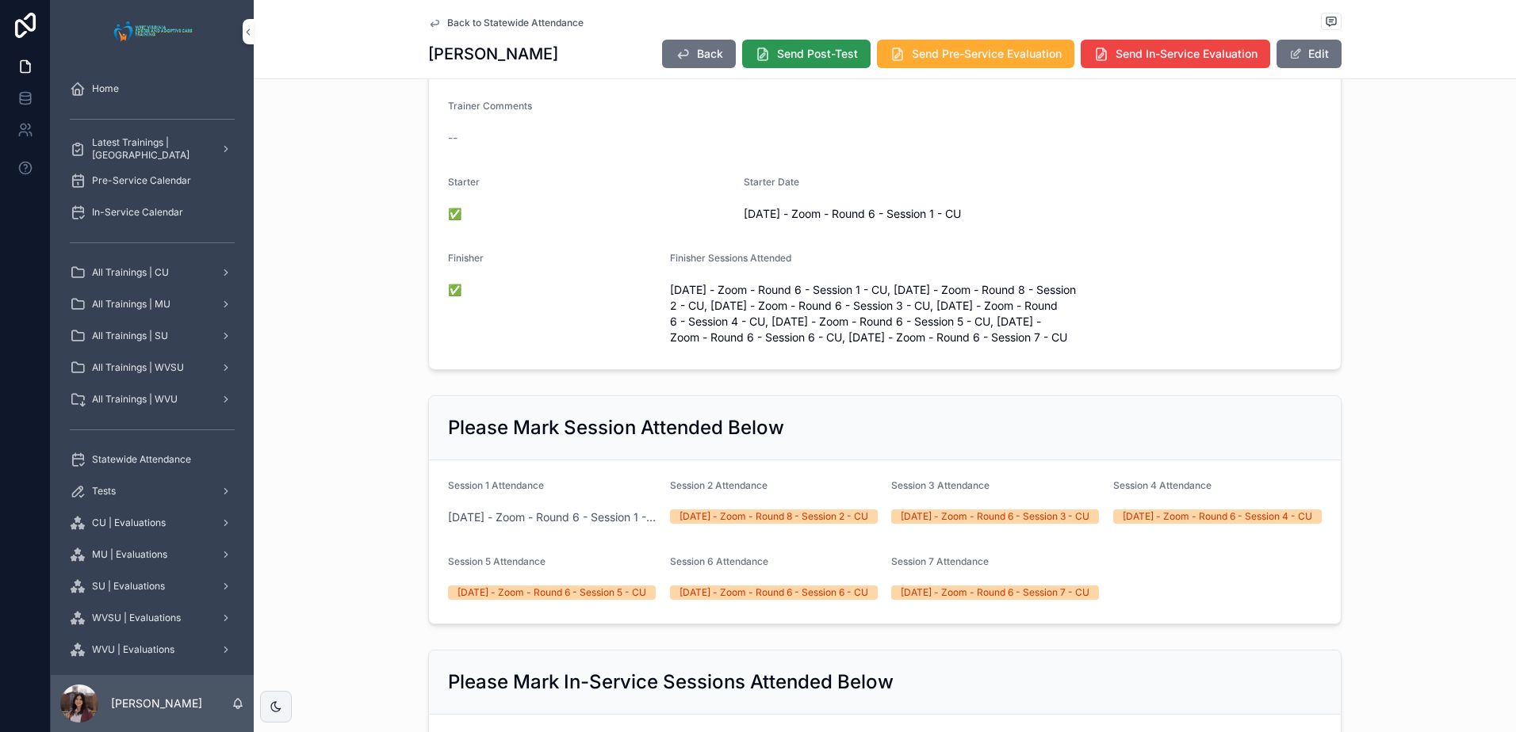
click at [841, 55] on span "Send Post-Test" at bounding box center [817, 54] width 81 height 16
click at [931, 59] on span "Send Pre-Service Evaluation" at bounding box center [987, 54] width 150 height 16
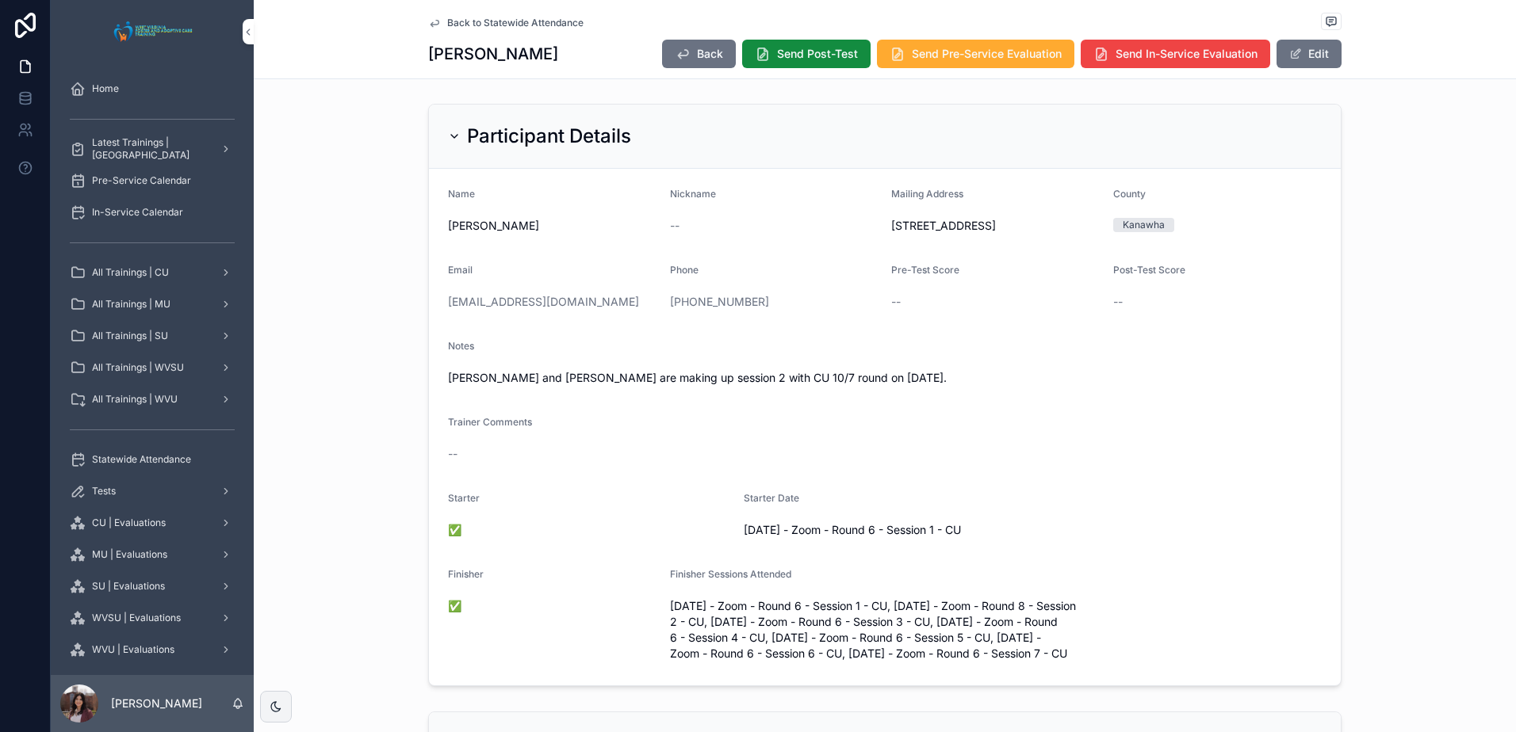
scroll to position [0, 0]
